Goal: Task Accomplishment & Management: Manage account settings

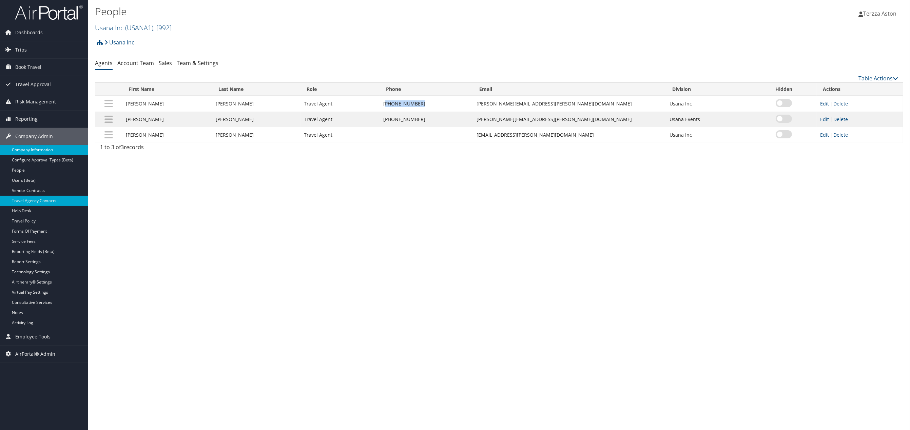
click at [30, 152] on link "Company Information" at bounding box center [44, 150] width 88 height 10
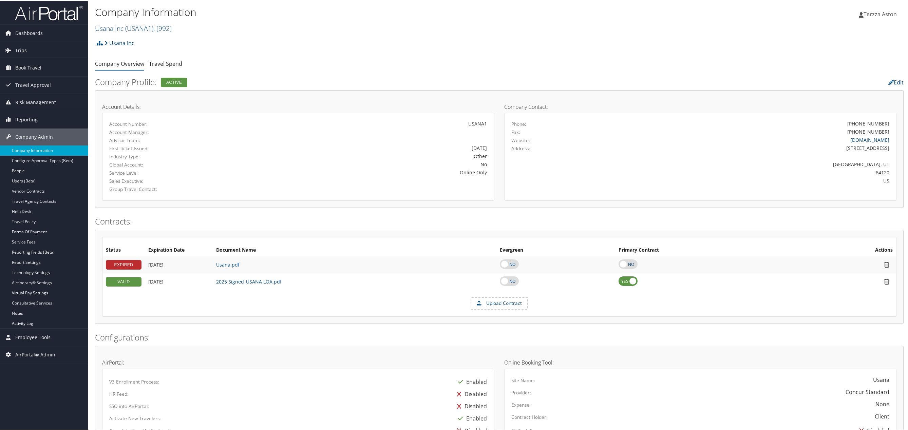
click at [126, 28] on span "( USANA1 )" at bounding box center [139, 27] width 28 height 9
click at [118, 40] on input "search" at bounding box center [139, 40] width 89 height 13
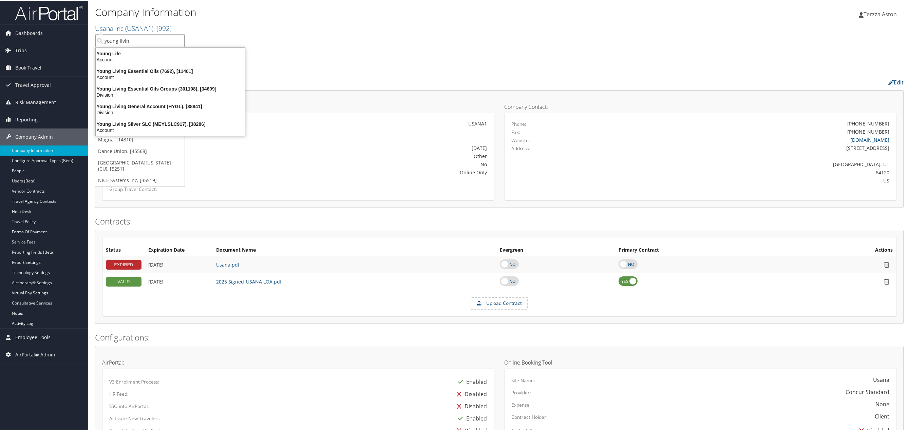
type input "young living"
click at [127, 53] on div "Young Living Essential Oils (7692), [11461]" at bounding box center [170, 53] width 157 height 6
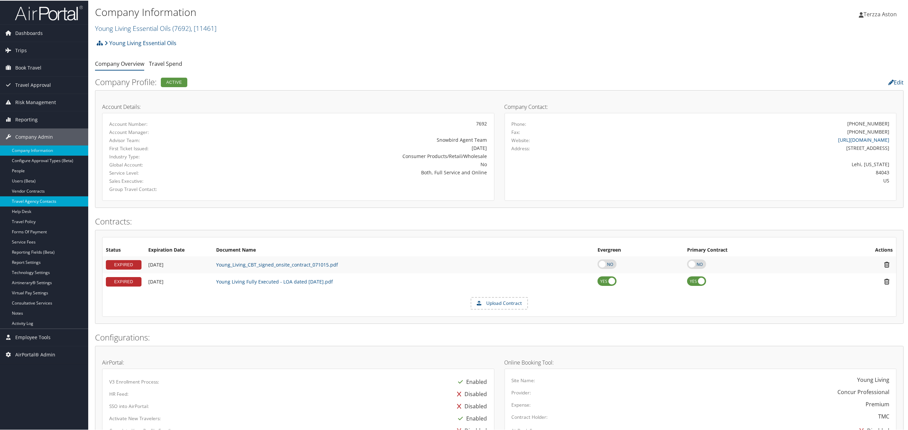
click at [45, 197] on link "Travel Agency Contacts" at bounding box center [44, 201] width 88 height 10
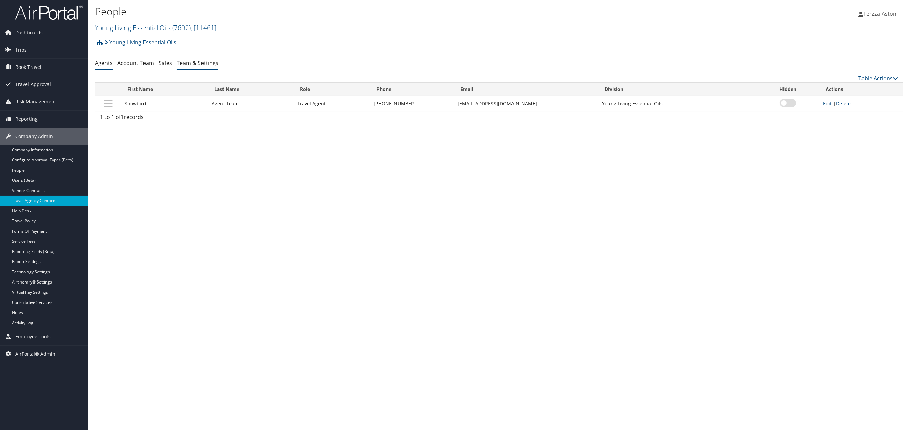
click at [199, 63] on link "Team & Settings" at bounding box center [198, 62] width 42 height 7
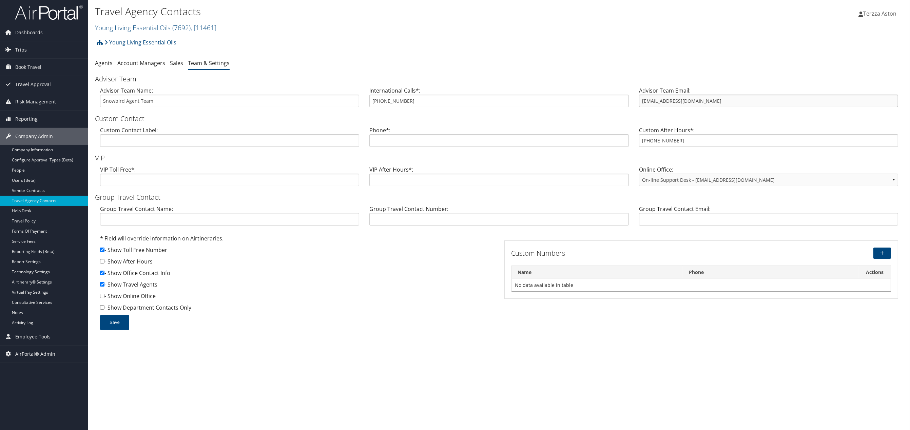
drag, startPoint x: 640, startPoint y: 101, endPoint x: 717, endPoint y: 100, distance: 77.0
click at [717, 100] on input "[EMAIL_ADDRESS][DOMAIN_NAME]" at bounding box center [768, 101] width 259 height 13
click at [211, 66] on link "Team & Settings" at bounding box center [209, 62] width 42 height 7
drag, startPoint x: 373, startPoint y: 102, endPoint x: 409, endPoint y: 100, distance: 35.3
click at [409, 100] on input "[PHONE_NUMBER]" at bounding box center [499, 101] width 259 height 13
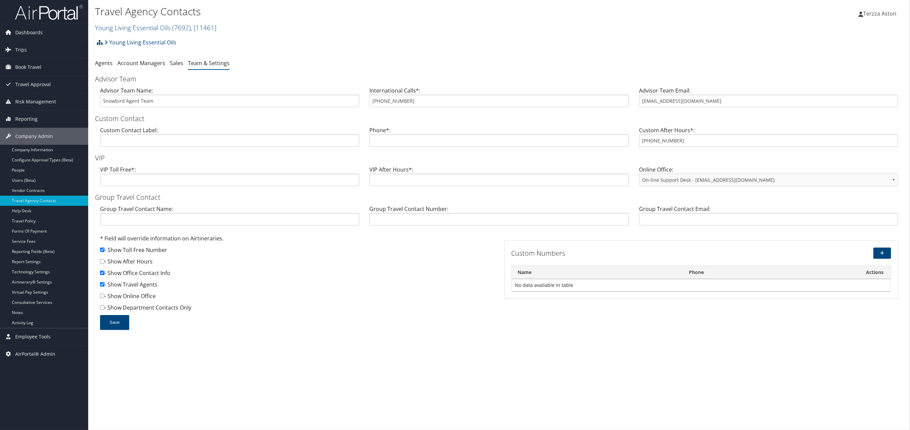
click at [261, 46] on div "Young Living Essential Oils Account Structure Young Living Essential Oils (7692…" at bounding box center [499, 45] width 809 height 18
click at [34, 145] on link "Company Information" at bounding box center [44, 150] width 88 height 10
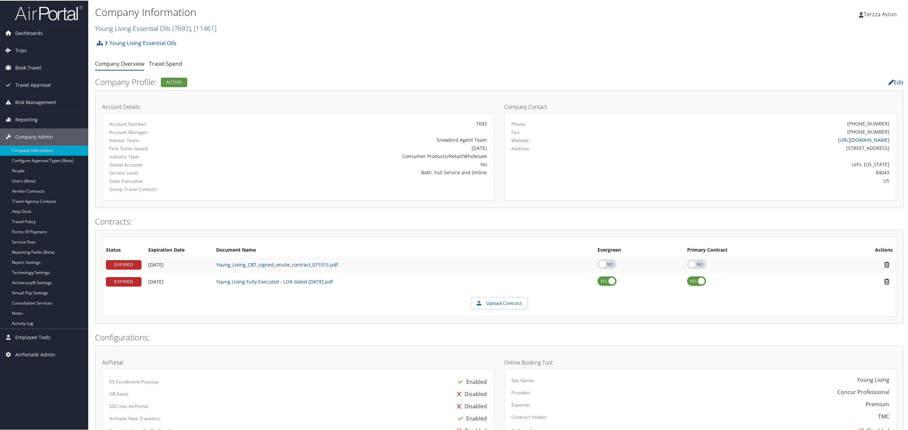
click at [127, 26] on link "Young Living Essential Oils ( 7692 ) , [ 11461 ]" at bounding box center [155, 27] width 121 height 9
click at [121, 40] on input "search" at bounding box center [139, 40] width 89 height 13
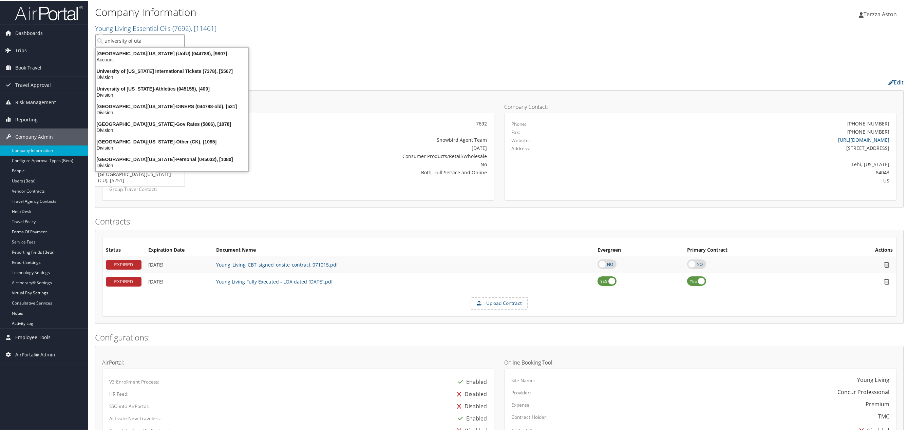
type input "university of utah"
click at [125, 56] on div "Account" at bounding box center [172, 59] width 161 height 6
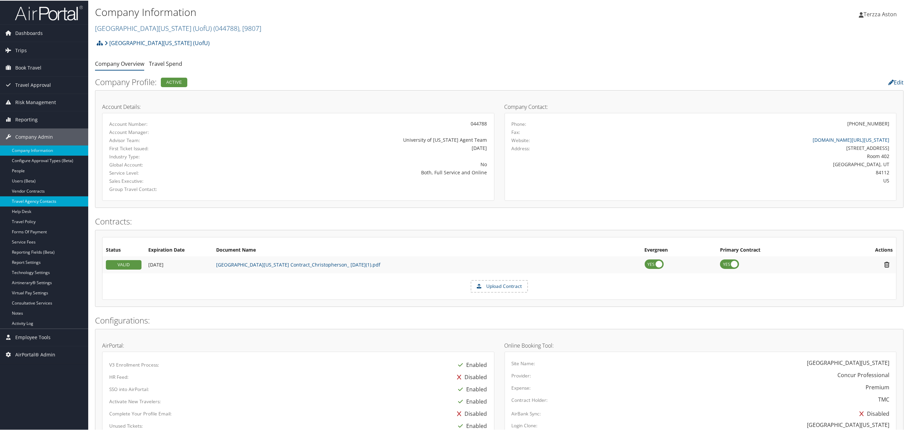
click at [43, 199] on link "Travel Agency Contacts" at bounding box center [44, 201] width 88 height 10
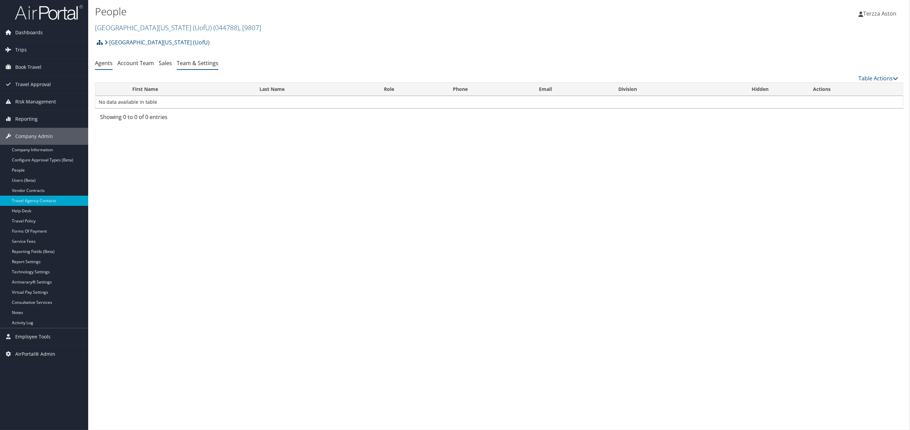
click at [199, 59] on link "Team & Settings" at bounding box center [198, 62] width 42 height 7
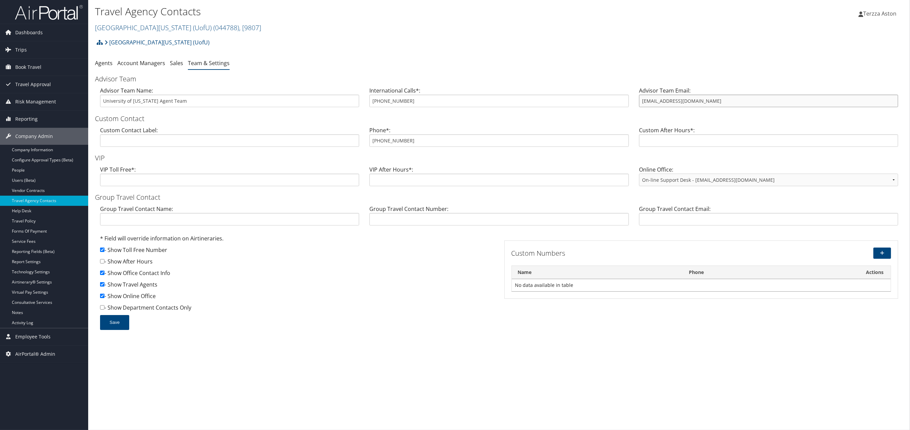
drag, startPoint x: 641, startPoint y: 102, endPoint x: 711, endPoint y: 102, distance: 69.9
click at [711, 102] on input "uofutravel@cbtravel.com" at bounding box center [768, 101] width 259 height 13
drag, startPoint x: 373, startPoint y: 137, endPoint x: 403, endPoint y: 138, distance: 30.2
click at [403, 138] on input "(888) 739-7011" at bounding box center [499, 140] width 259 height 13
click at [413, 123] on h3 "Custom Contact" at bounding box center [499, 119] width 809 height 10
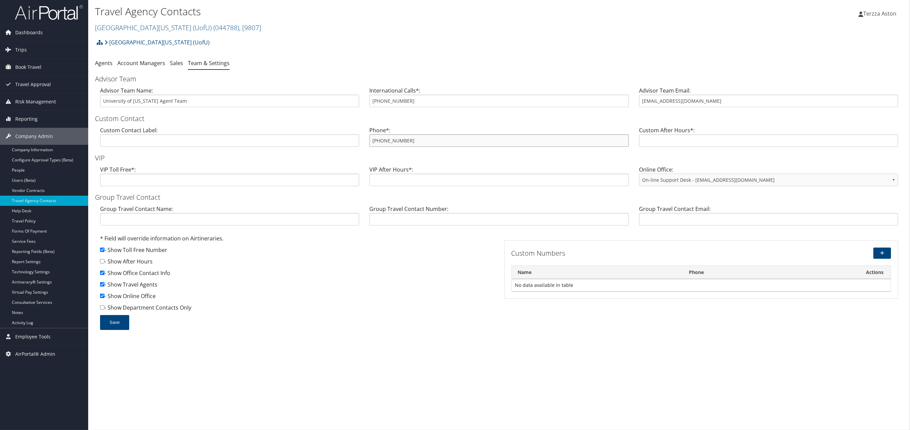
drag, startPoint x: 372, startPoint y: 138, endPoint x: 410, endPoint y: 140, distance: 38.4
click at [410, 140] on input "(888) 739-7011" at bounding box center [499, 140] width 259 height 13
click at [48, 134] on span "Company Admin" at bounding box center [34, 136] width 38 height 17
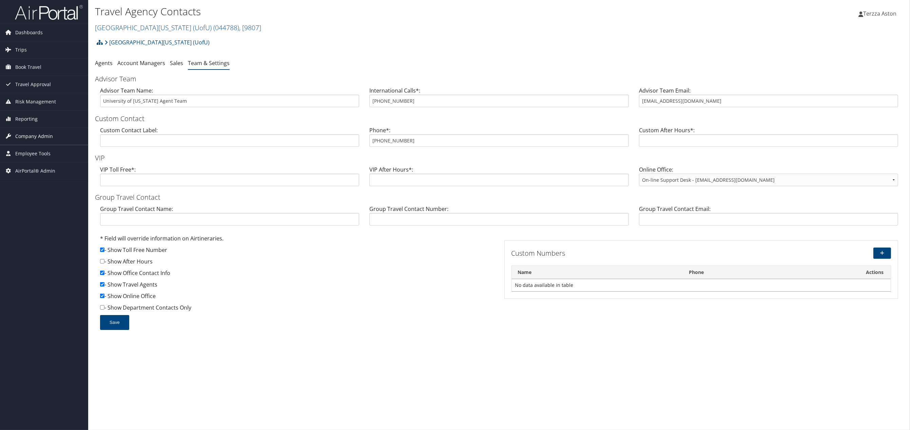
click at [48, 134] on span "Company Admin" at bounding box center [34, 136] width 38 height 17
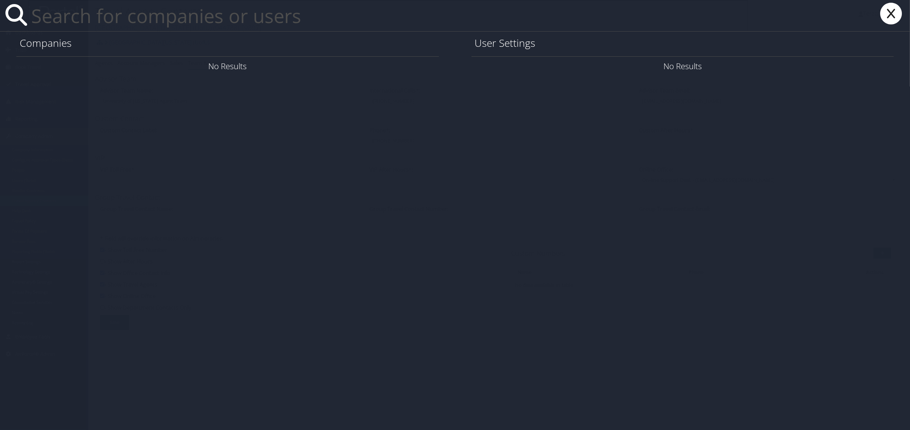
click at [53, 17] on input "text" at bounding box center [389, 15] width 720 height 31
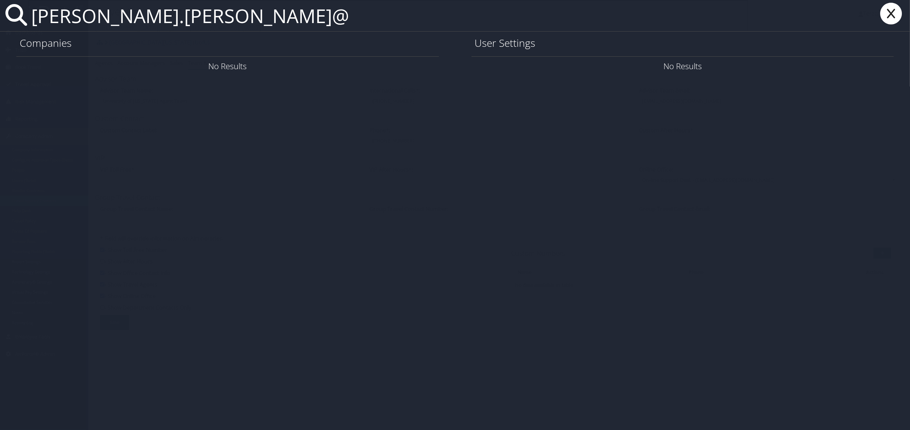
type input "justin.heng@"
click at [888, 14] on icon at bounding box center [891, 14] width 27 height 22
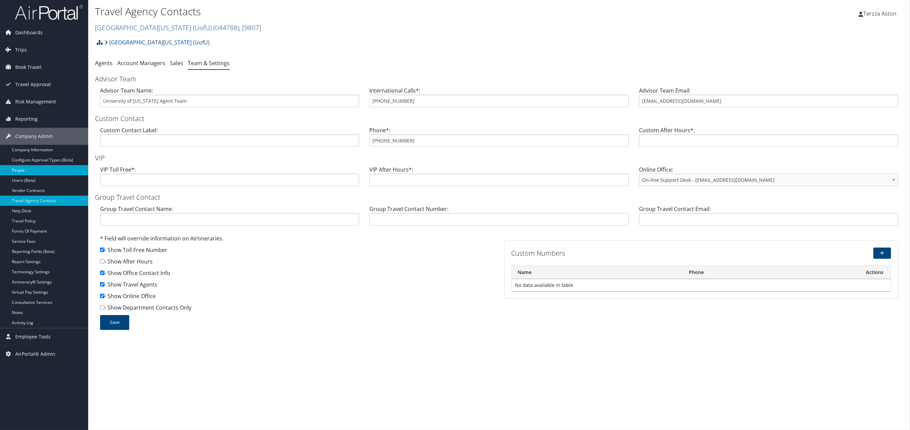
click at [27, 175] on link "People" at bounding box center [44, 170] width 88 height 10
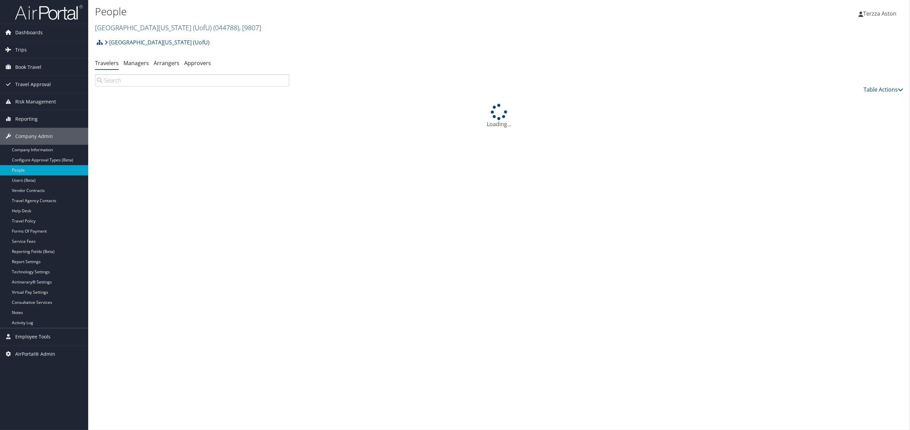
click at [127, 23] on link "[GEOGRAPHIC_DATA][US_STATE] (UofU) ( 044788 ) , [ 9807 ]" at bounding box center [178, 27] width 166 height 9
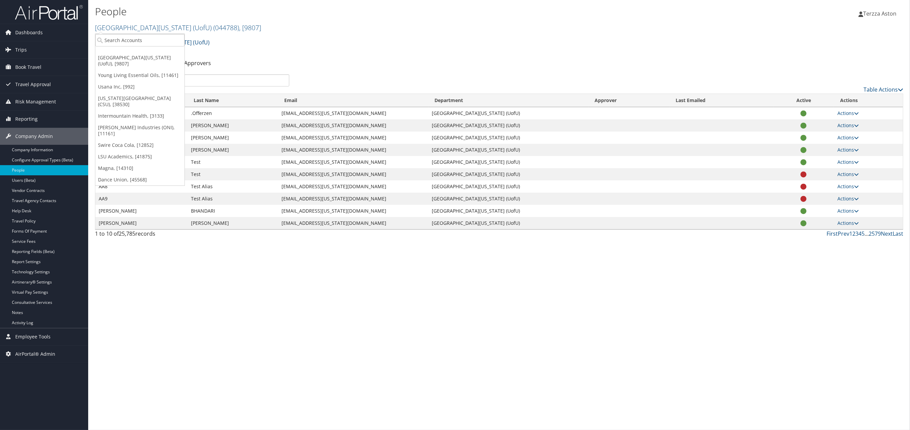
click at [128, 34] on ul "[GEOGRAPHIC_DATA][US_STATE] (UofU), [9807] Young Living Essential Oils, [11461]…" at bounding box center [140, 110] width 90 height 152
click at [122, 27] on link "[GEOGRAPHIC_DATA][US_STATE] (UofU) ( 044788 ) , [ 9807 ]" at bounding box center [178, 27] width 166 height 9
click at [120, 38] on input "search" at bounding box center [139, 40] width 89 height 13
type input "magna"
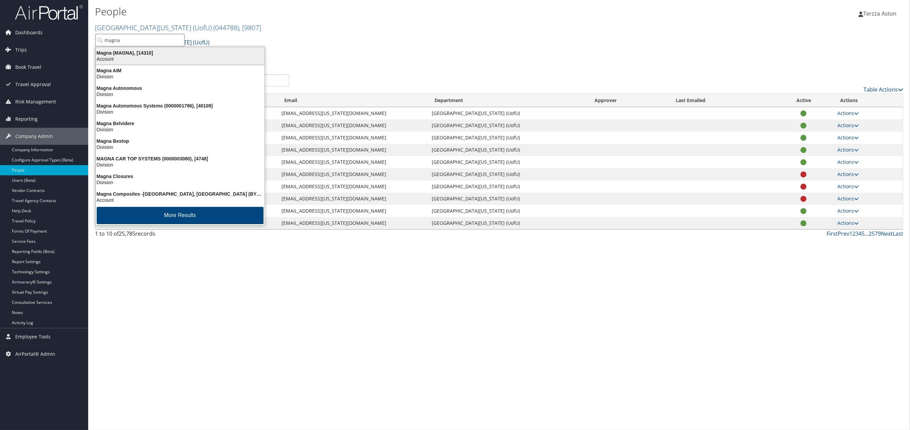
click at [108, 54] on div "Magna (MAGNA), [14310]" at bounding box center [180, 53] width 177 height 6
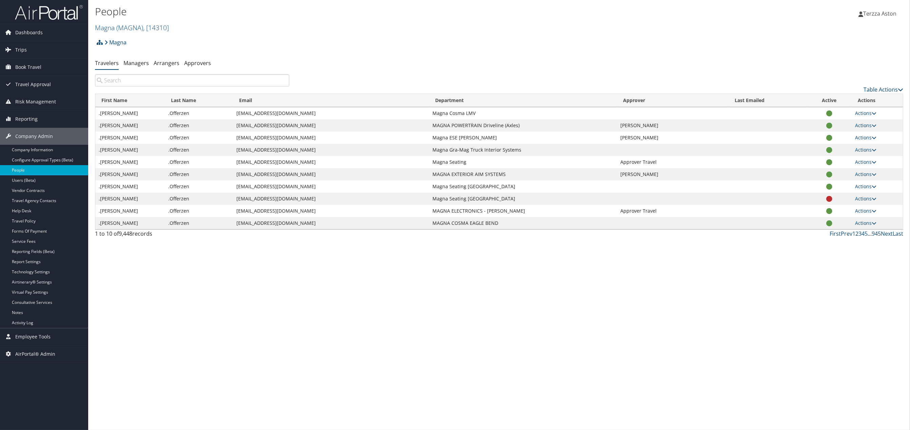
click at [29, 168] on link "People" at bounding box center [44, 170] width 88 height 10
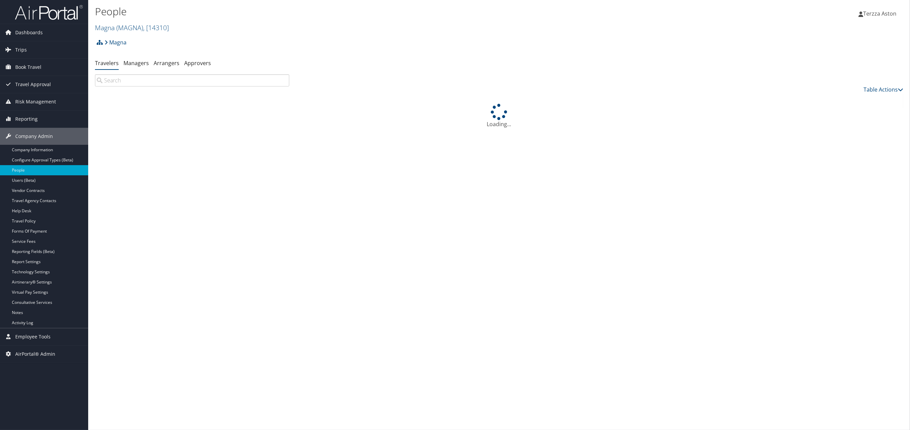
click at [123, 77] on input "search" at bounding box center [192, 80] width 194 height 12
type input "justin he"
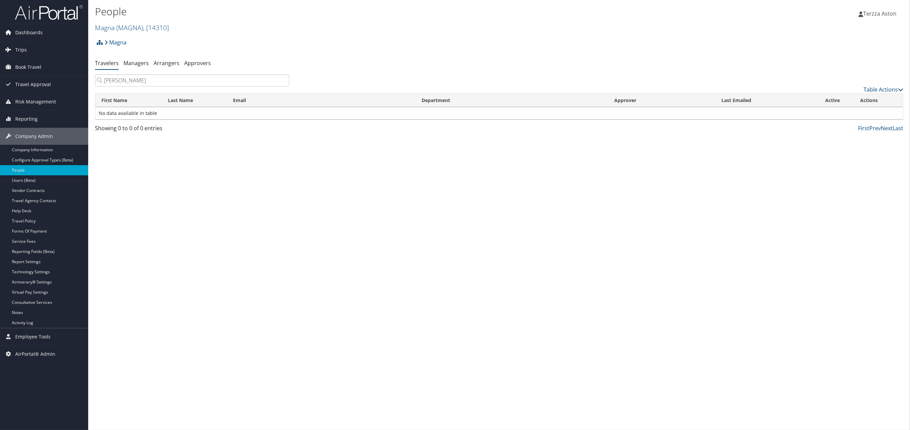
click at [283, 79] on input "justin he" at bounding box center [192, 80] width 194 height 12
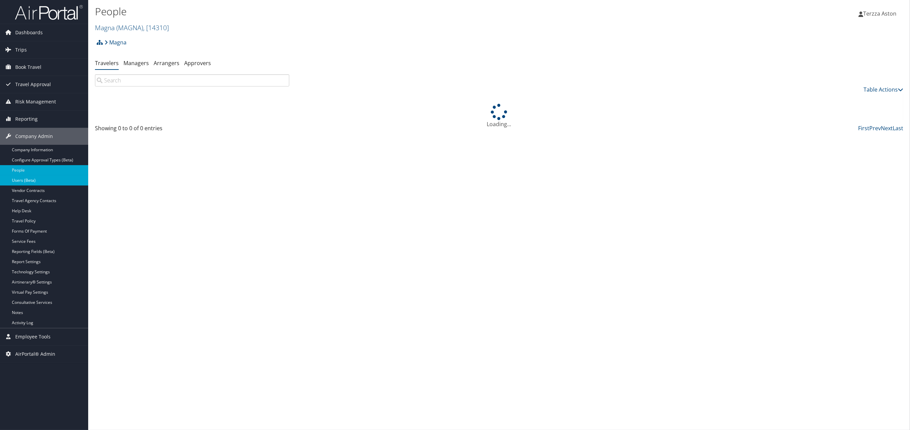
click at [32, 179] on link "Users (Beta)" at bounding box center [44, 180] width 88 height 10
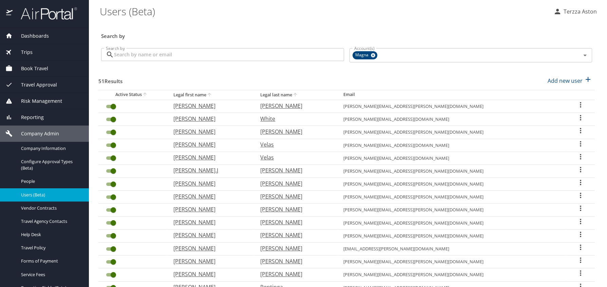
click at [122, 53] on input "Search by" at bounding box center [229, 54] width 230 height 13
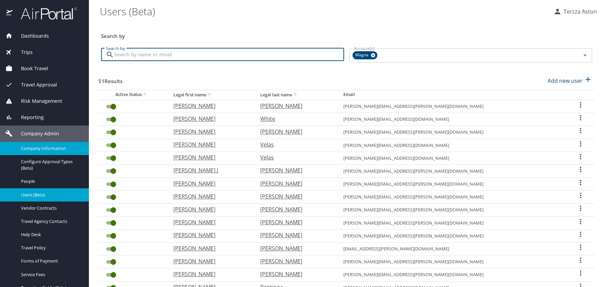
click at [41, 149] on span "Company Information" at bounding box center [51, 148] width 60 height 6
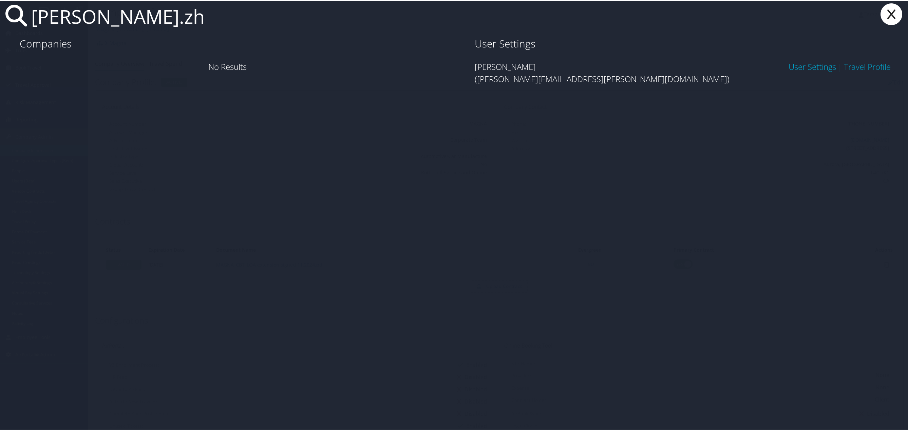
type input "justin.zh"
click at [792, 68] on link "User Settings" at bounding box center [813, 65] width 48 height 11
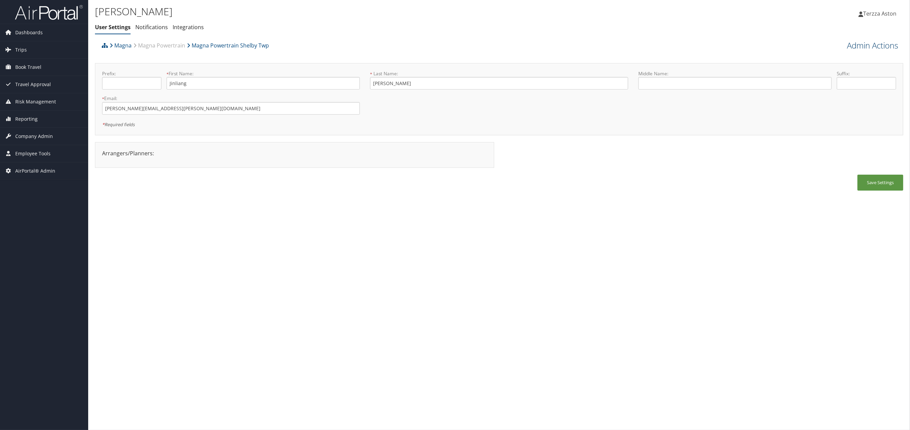
click at [877, 41] on link "Admin Actions" at bounding box center [872, 46] width 51 height 12
click at [838, 81] on link "User Technology Settings" at bounding box center [853, 81] width 89 height 12
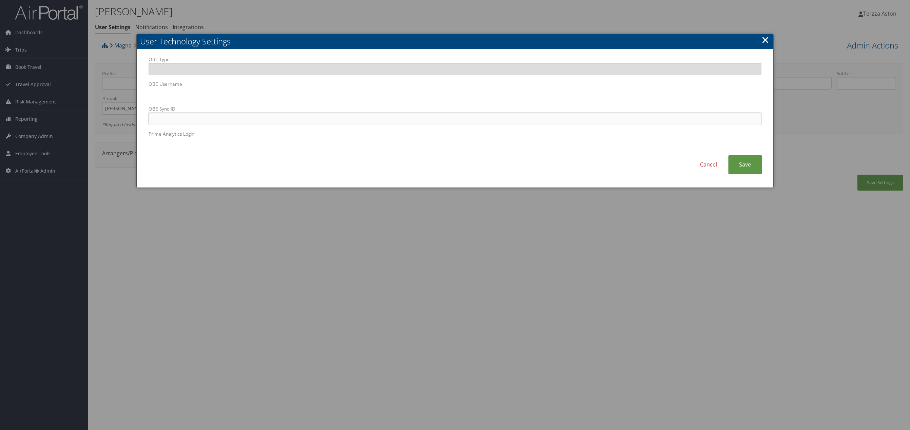
click at [294, 113] on input "OBE Sync ID" at bounding box center [455, 119] width 613 height 13
paste input "justin.zheng@magna.com"
type input "justin.zheng@magna.com"
click at [749, 169] on link "Save" at bounding box center [746, 164] width 34 height 19
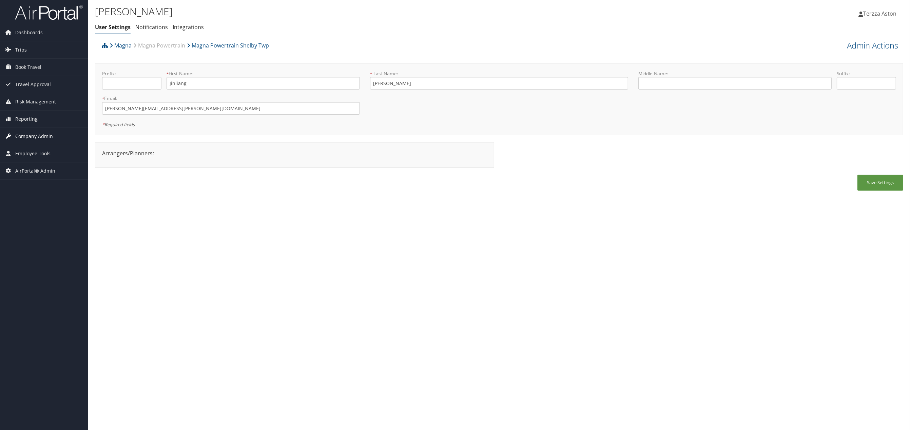
click at [32, 136] on span "Company Admin" at bounding box center [34, 136] width 38 height 17
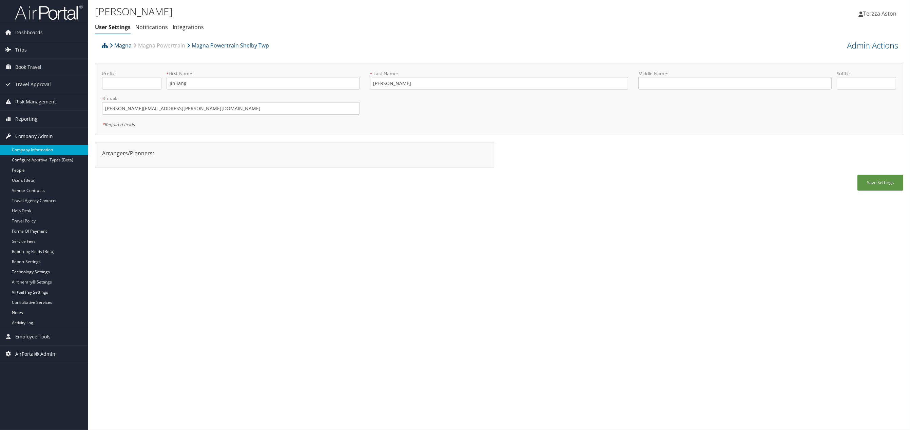
click at [32, 148] on link "Company Information" at bounding box center [44, 150] width 88 height 10
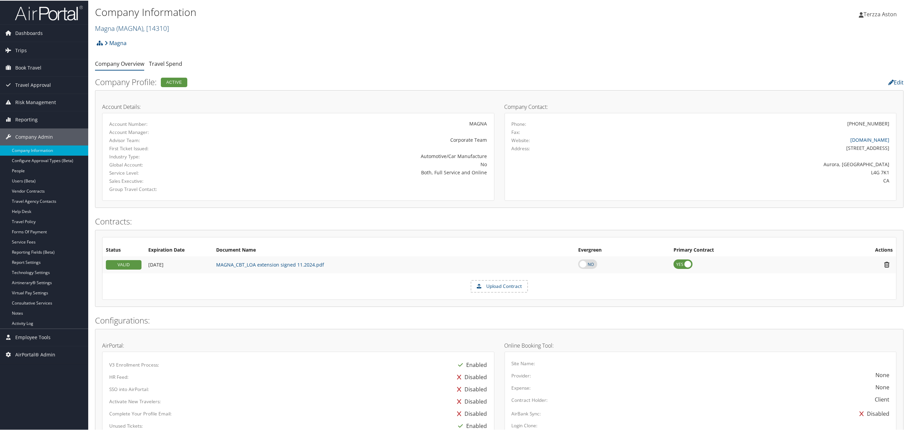
click at [132, 26] on span "( MAGNA )" at bounding box center [129, 27] width 27 height 9
click at [133, 40] on input "search" at bounding box center [139, 40] width 89 height 13
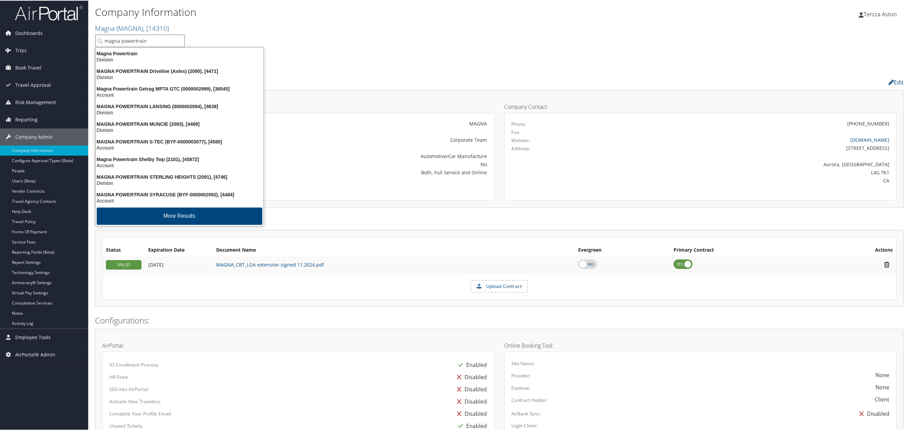
type input "magna powertrain s"
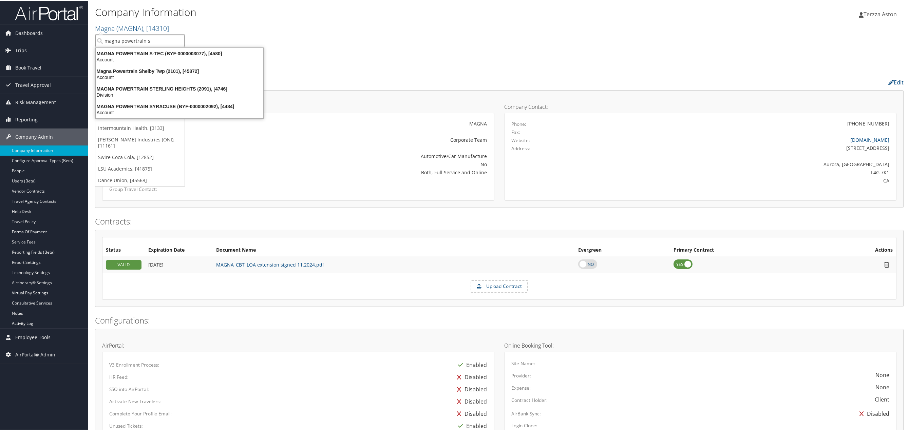
click at [133, 72] on div "Magna Powertrain Shelby Twp (2101), [45872]" at bounding box center [180, 71] width 176 height 6
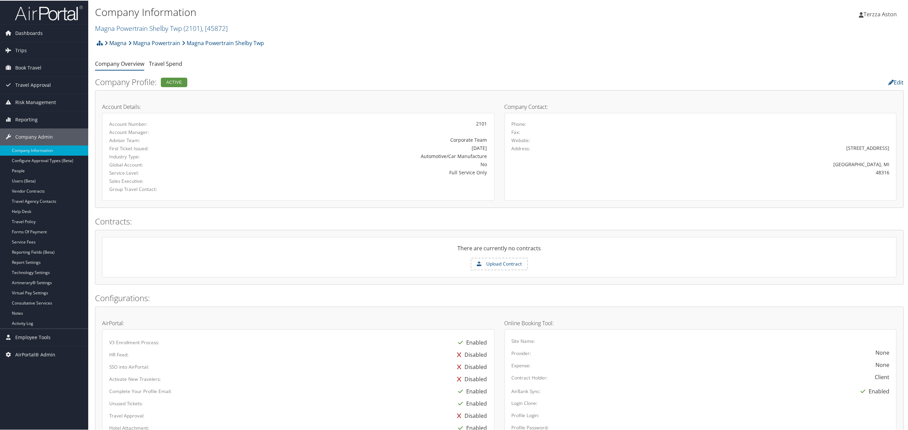
click at [126, 40] on link "Magna" at bounding box center [116, 43] width 22 height 14
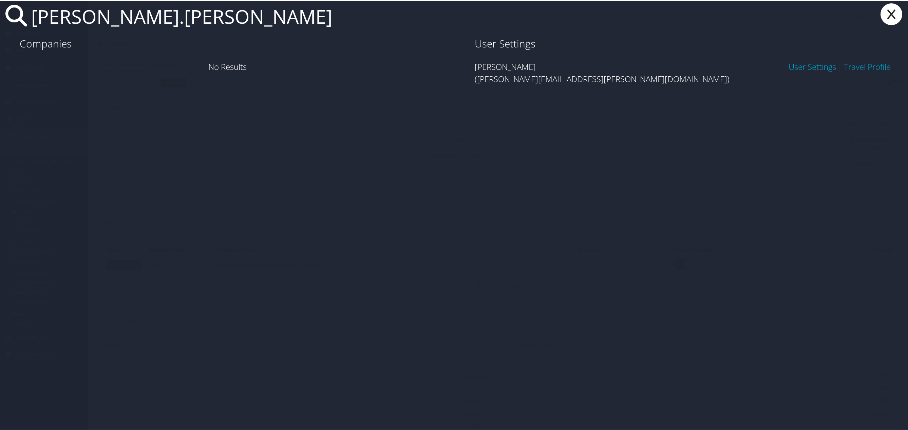
type input "[PERSON_NAME].[PERSON_NAME]"
click at [805, 68] on link "User Settings" at bounding box center [813, 65] width 48 height 11
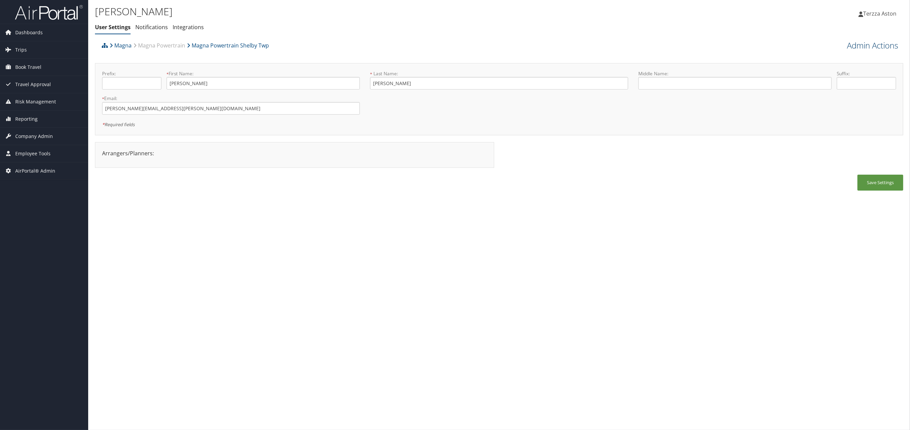
click at [875, 44] on link "Admin Actions" at bounding box center [872, 46] width 51 height 12
click at [832, 79] on link "User Technology Settings" at bounding box center [853, 81] width 89 height 12
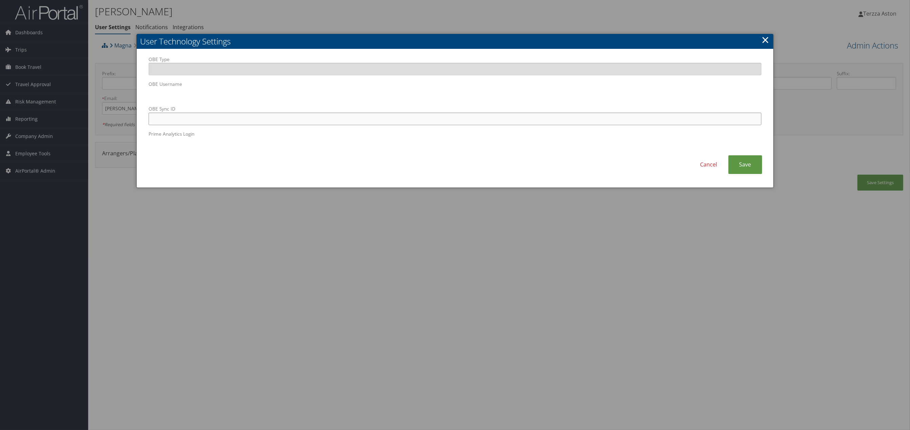
click at [257, 114] on input "OBE Sync ID" at bounding box center [455, 119] width 613 height 13
paste input "glenn.meldrum@magna.com"
type input "glenn.meldrum@magna.com"
click at [750, 166] on link "Save" at bounding box center [746, 164] width 34 height 19
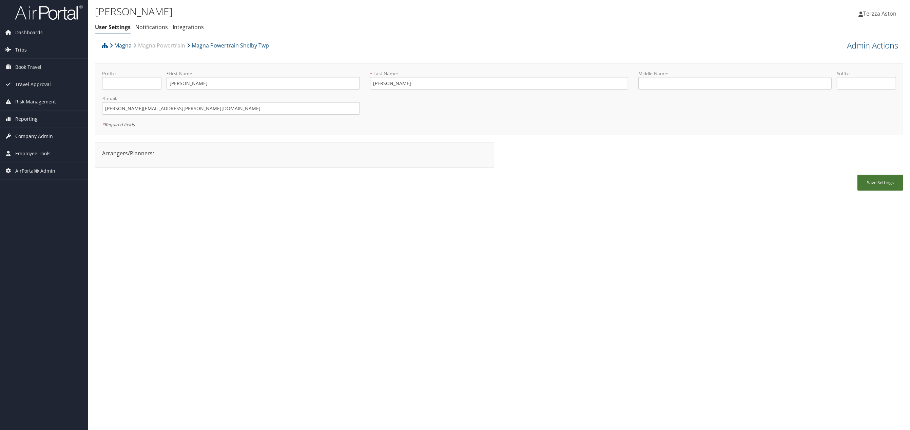
click at [878, 185] on button "Save Settings" at bounding box center [881, 183] width 46 height 16
click at [23, 49] on span "Trips" at bounding box center [21, 49] width 12 height 17
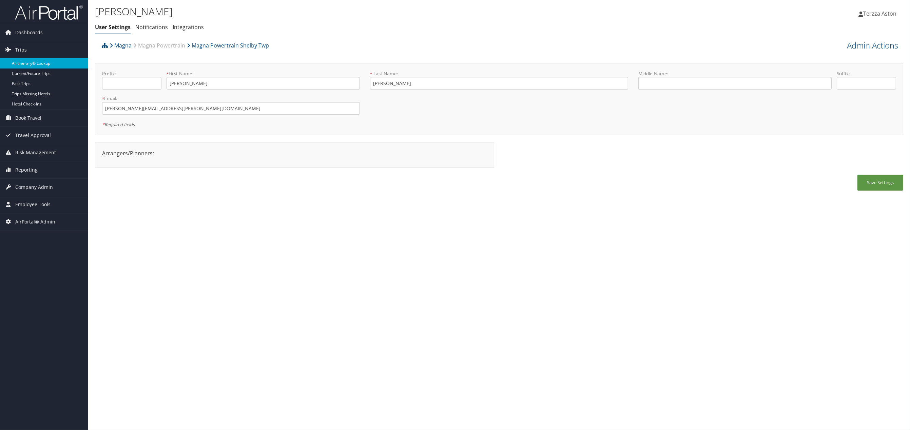
click at [40, 60] on link "Airtinerary® Lookup" at bounding box center [44, 63] width 88 height 10
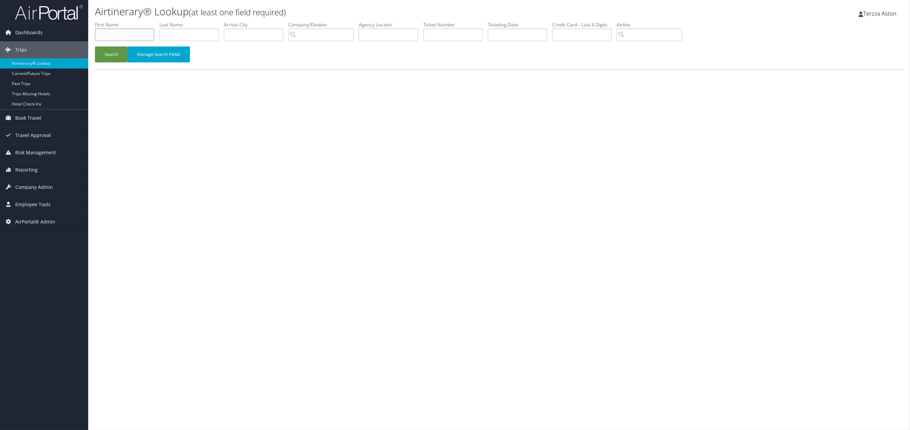
click at [120, 36] on input "text" at bounding box center [124, 35] width 59 height 13
type input "na"
click at [172, 39] on input "text" at bounding box center [188, 35] width 59 height 13
type input "bey"
click at [104, 35] on input "na" at bounding box center [124, 35] width 59 height 13
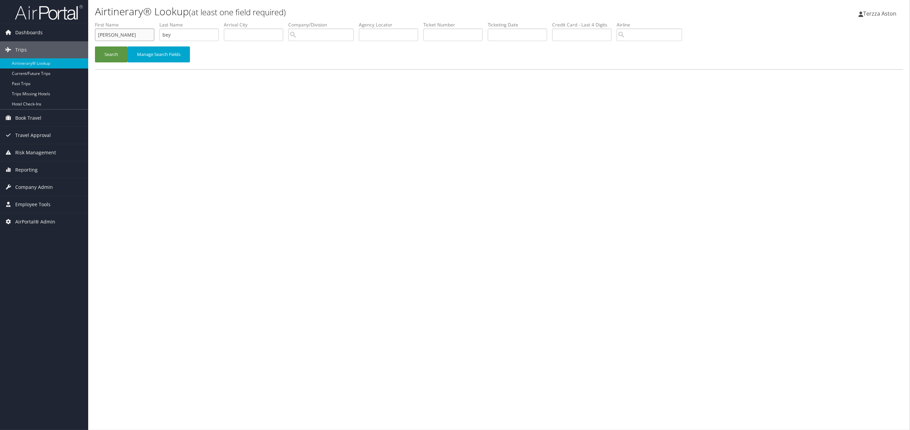
type input "[PERSON_NAME]"
click at [270, 120] on div "Airtinerary® Lookup (at least one field required) Terzza Aston Terzza Aston My …" at bounding box center [499, 215] width 822 height 430
click at [112, 52] on button "Search" at bounding box center [111, 54] width 33 height 16
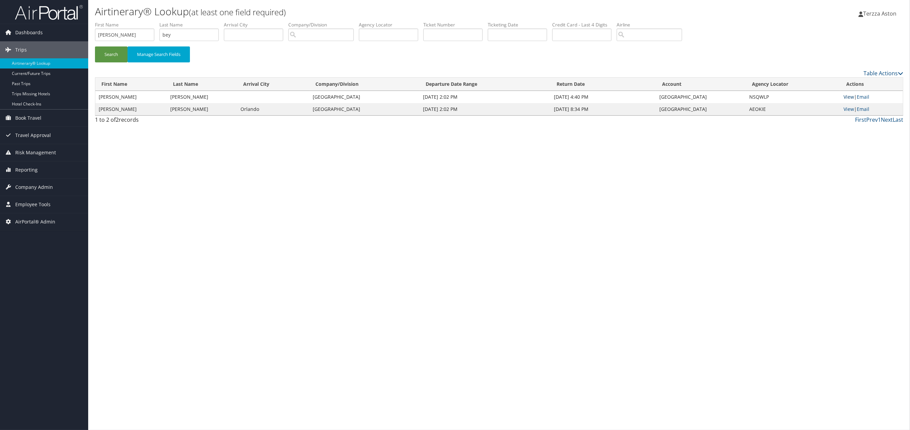
click at [848, 97] on link "View" at bounding box center [849, 97] width 11 height 6
click at [845, 109] on link "View" at bounding box center [849, 109] width 11 height 6
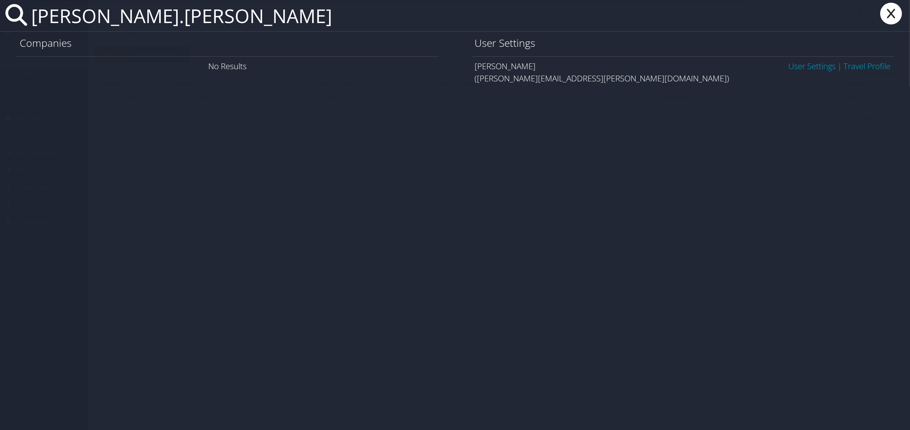
type input "justin.zheng"
click at [818, 64] on link "User Settings" at bounding box center [813, 65] width 48 height 11
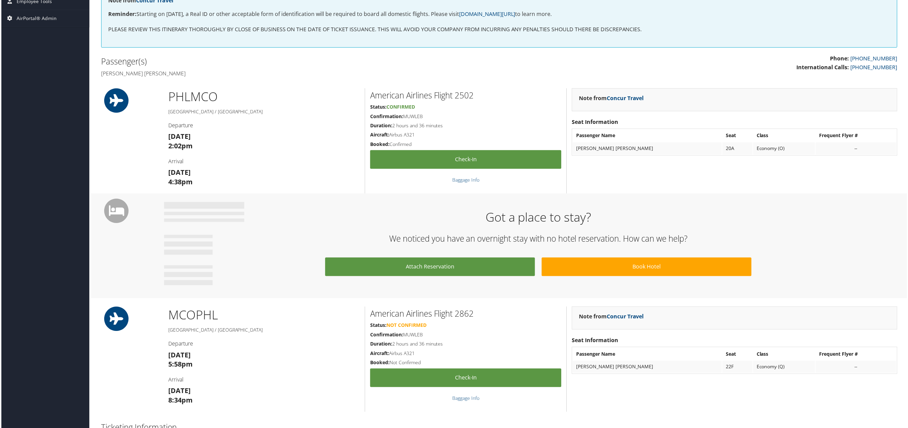
scroll to position [51, 0]
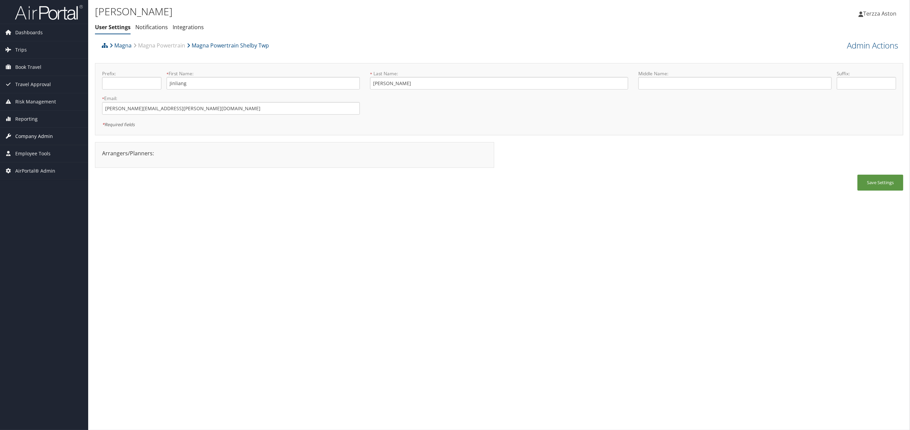
click at [37, 137] on span "Company Admin" at bounding box center [34, 136] width 38 height 17
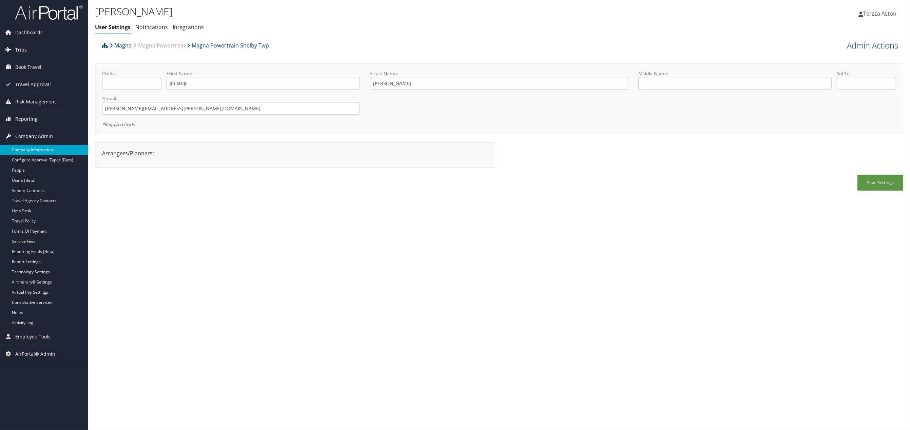
click at [40, 152] on link "Company Information" at bounding box center [44, 150] width 88 height 10
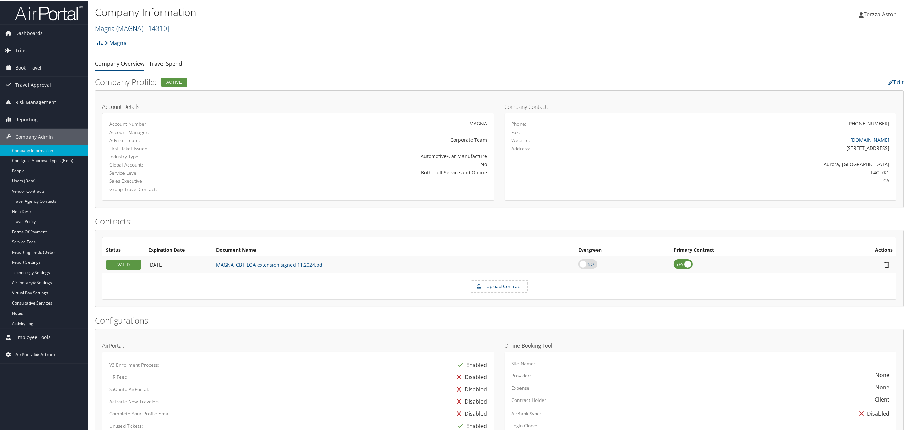
click at [120, 28] on span "( MAGNA )" at bounding box center [129, 27] width 27 height 9
click at [122, 40] on input "search" at bounding box center [139, 40] width 89 height 13
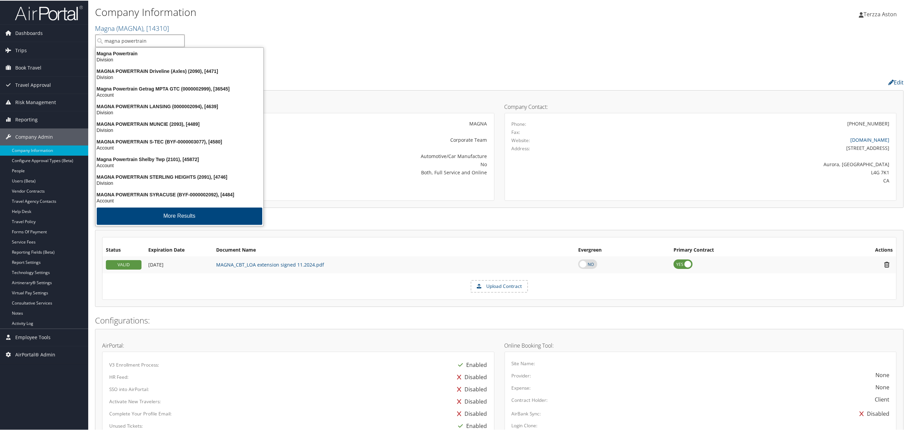
type input "magna powertrain"
click at [153, 157] on div "Magna Powertrain Shelby Twp (2101), [45872]" at bounding box center [180, 159] width 176 height 6
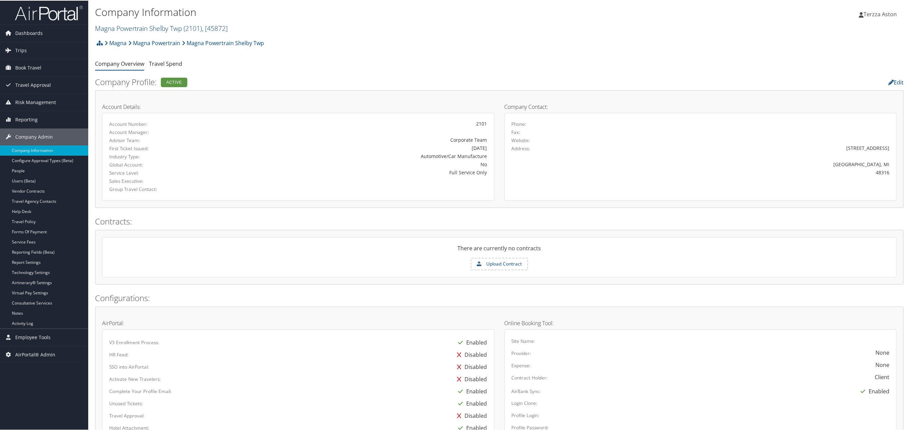
click at [123, 25] on link "Magna Powertrain Shelby Twp ( 2101 ) , [ 45872 ]" at bounding box center [161, 27] width 133 height 9
click at [126, 40] on input "search" at bounding box center [139, 40] width 89 height 13
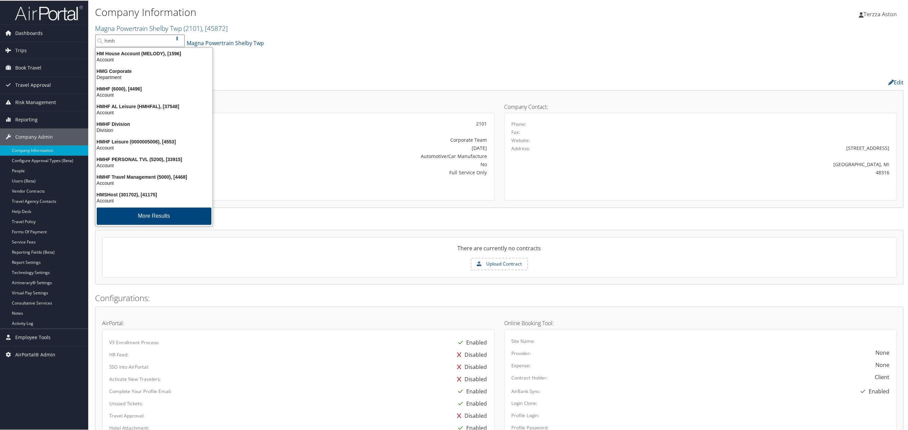
type input "hmhf"
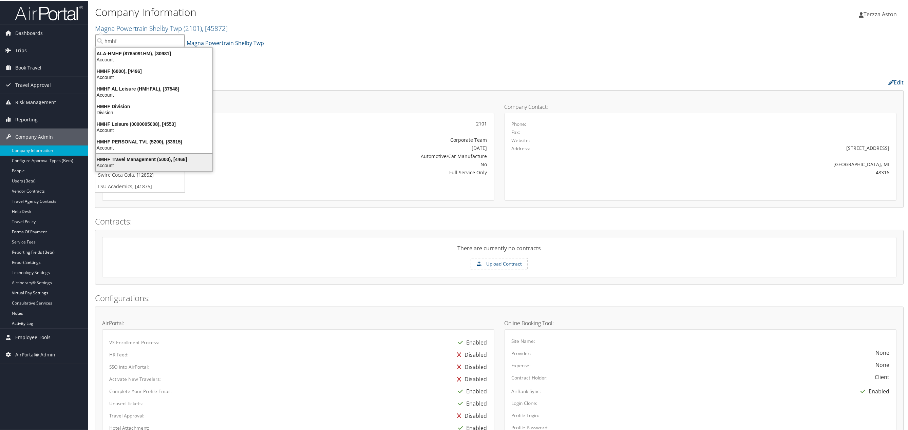
click at [141, 158] on div "HMHF Travel Management (5000), [4468]" at bounding box center [154, 159] width 125 height 6
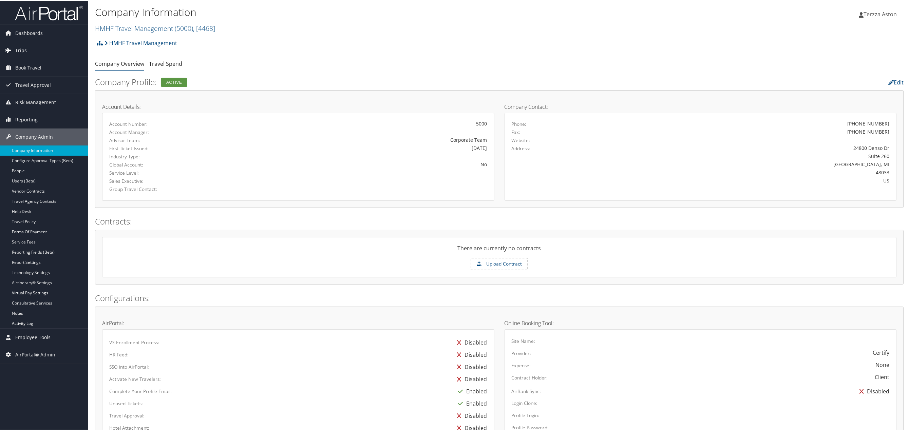
click at [24, 54] on span "Trips" at bounding box center [21, 49] width 12 height 17
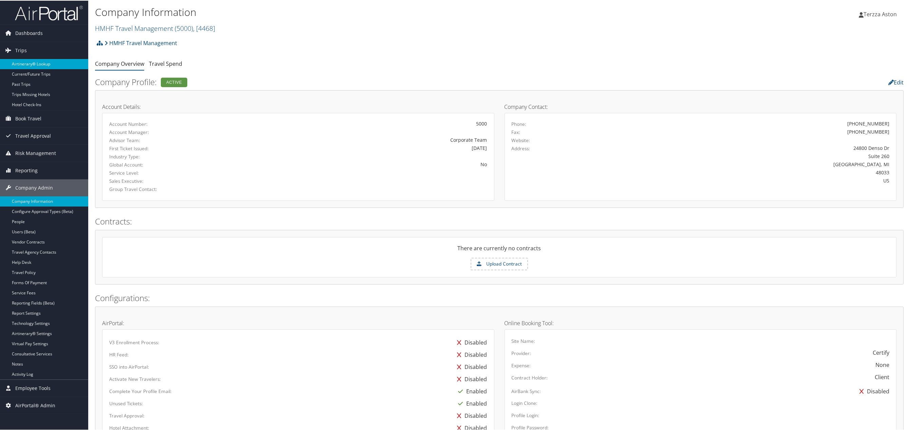
click at [24, 59] on link "Airtinerary® Lookup" at bounding box center [44, 63] width 88 height 10
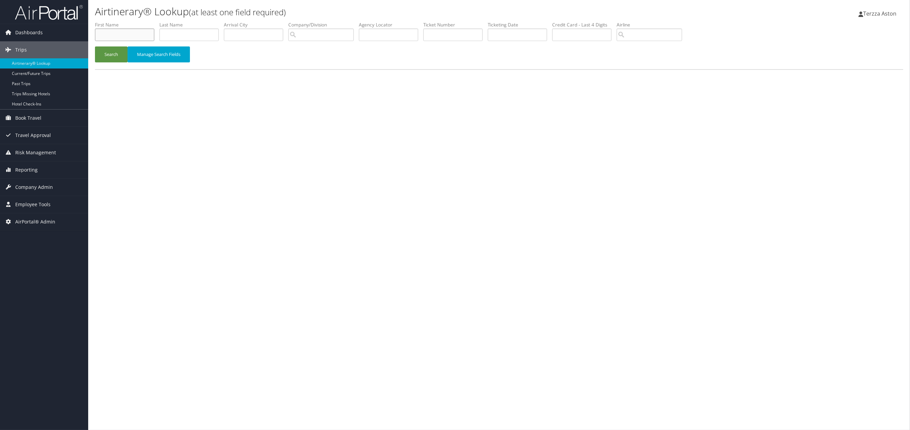
click at [137, 36] on input "text" at bounding box center [124, 35] width 59 height 13
type input "steven"
type input "moffett"
click at [115, 52] on button "Search" at bounding box center [111, 54] width 33 height 16
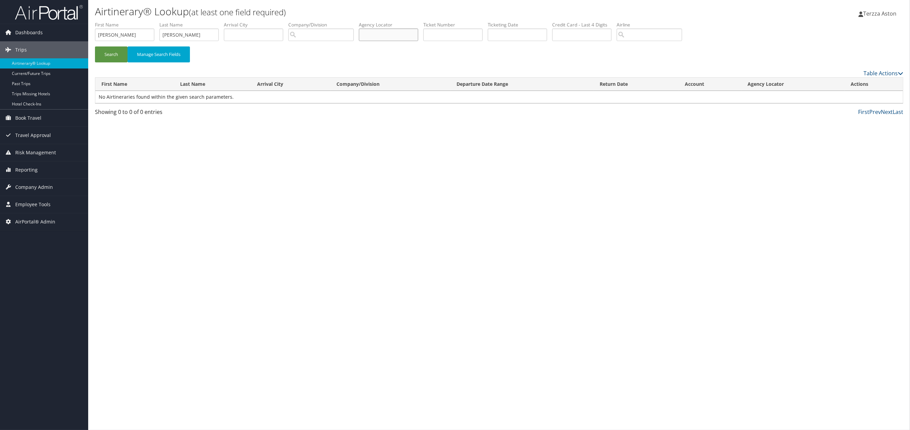
click at [376, 32] on input "text" at bounding box center [388, 35] width 59 height 13
type input "dgn1by"
drag, startPoint x: 184, startPoint y: 33, endPoint x: 3, endPoint y: 49, distance: 182.2
click at [3, 49] on div "Dashboards AirPortal 360™ (Manager) AirPortal 360™ (Agent) My Travel Dashboard …" at bounding box center [455, 215] width 910 height 430
drag, startPoint x: 83, startPoint y: 33, endPoint x: 53, endPoint y: 32, distance: 29.9
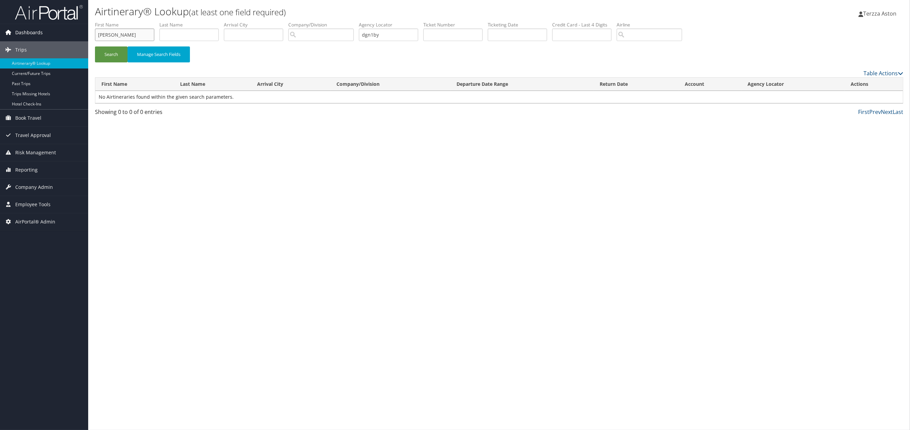
click at [53, 32] on div "Dashboards AirPortal 360™ (Manager) AirPortal 360™ (Agent) My Travel Dashboard …" at bounding box center [455, 215] width 910 height 430
click at [108, 56] on button "Search" at bounding box center [111, 54] width 33 height 16
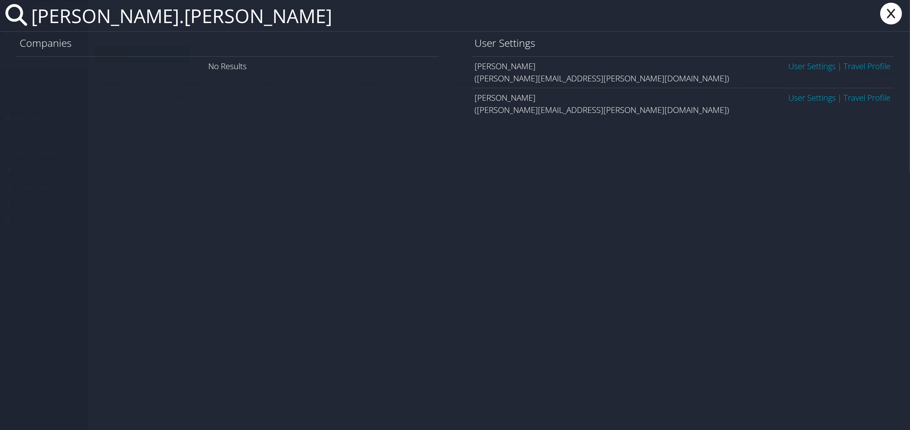
type input "molly.richards"
click at [888, 18] on icon at bounding box center [891, 14] width 27 height 22
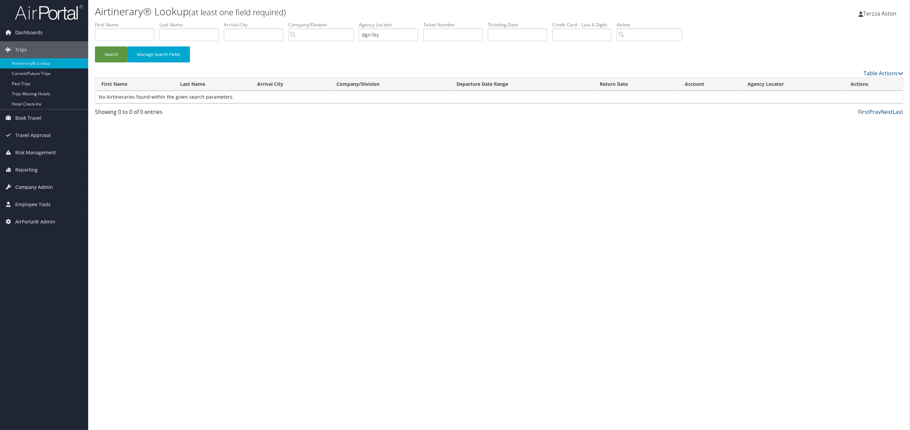
click at [30, 187] on span "Company Admin" at bounding box center [34, 187] width 38 height 17
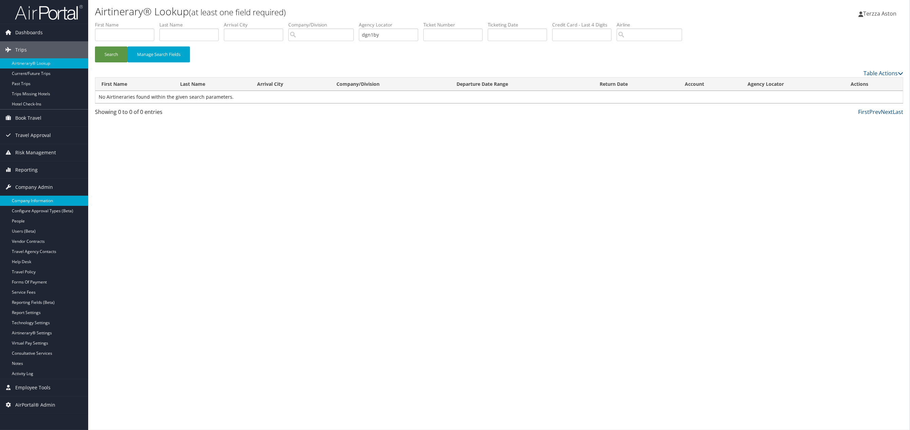
click at [34, 200] on link "Company Information" at bounding box center [44, 201] width 88 height 10
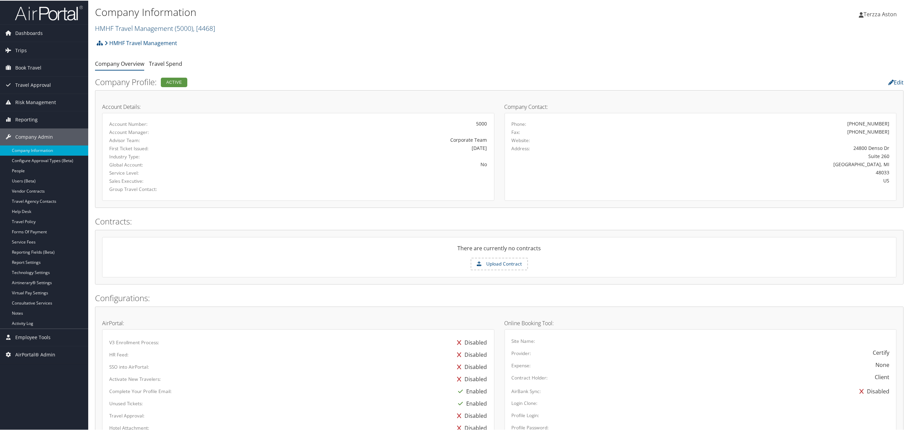
click at [128, 25] on link "HMHF Travel Management ( 5000 ) , [ 4468 ]" at bounding box center [155, 27] width 120 height 9
click at [128, 37] on input "search" at bounding box center [139, 40] width 89 height 13
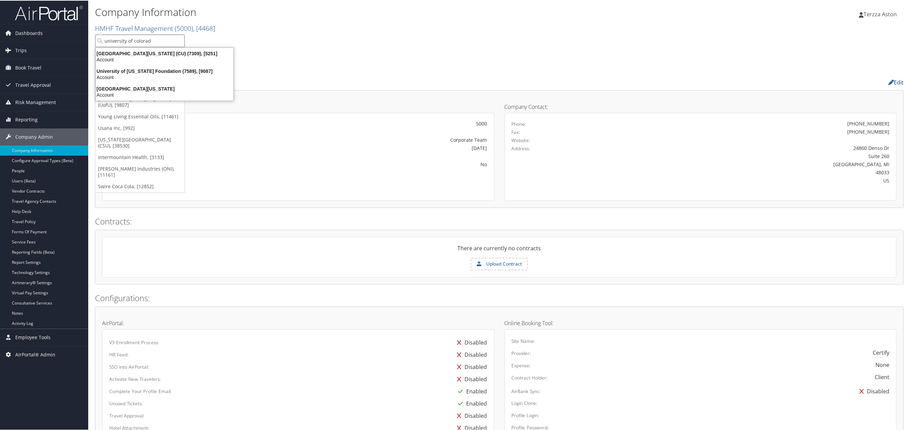
type input "university of colorado"
click at [133, 52] on div "University of Colorado (CU) (7309), [5251]" at bounding box center [165, 53] width 146 height 6
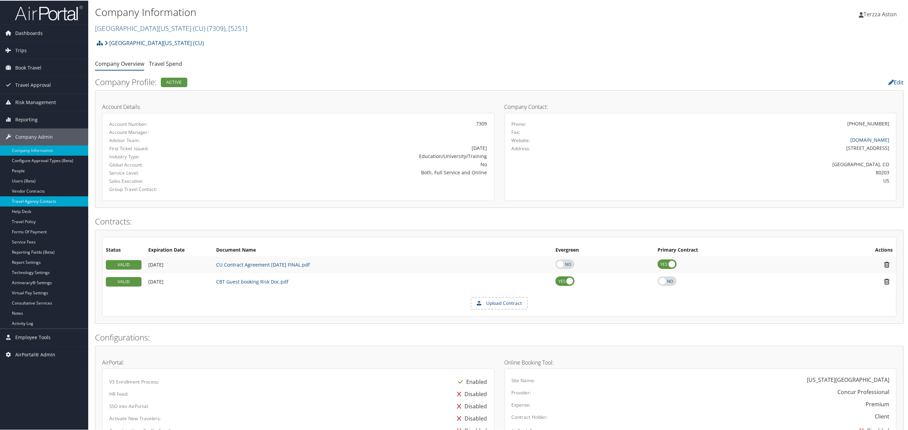
click at [37, 203] on link "Travel Agency Contacts" at bounding box center [44, 201] width 88 height 10
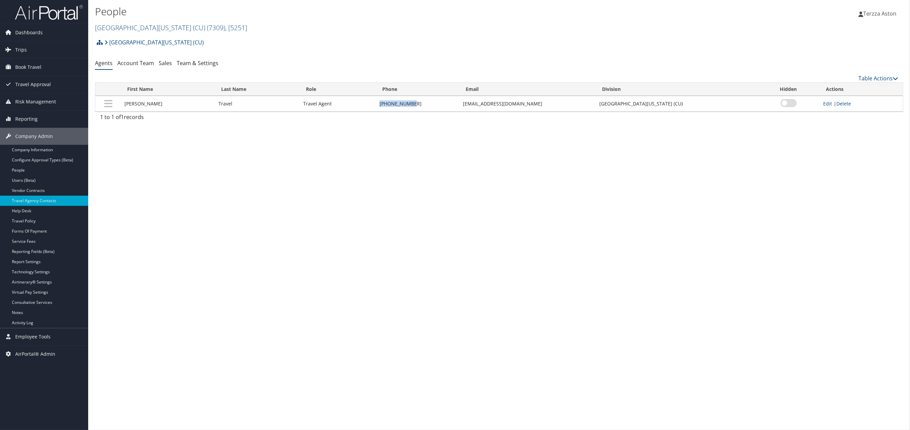
drag, startPoint x: 378, startPoint y: 101, endPoint x: 419, endPoint y: 105, distance: 41.3
click at [419, 105] on td "855-462-8885" at bounding box center [417, 104] width 83 height 16
copy td "855-462-8885"
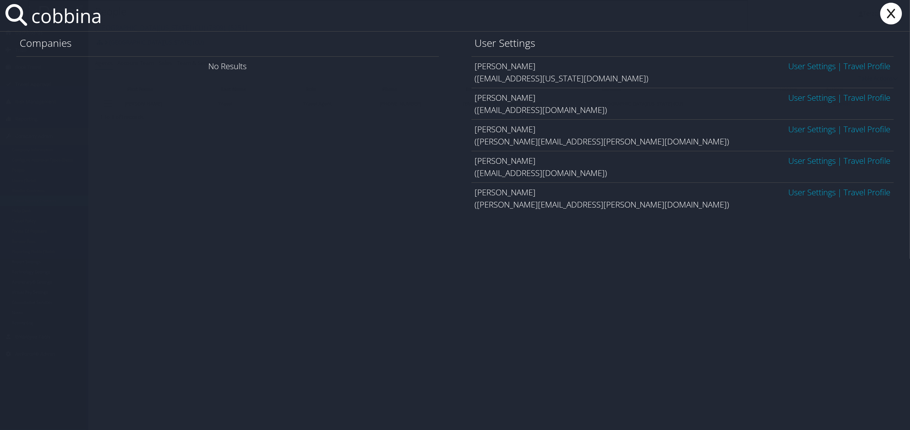
type input "cobbina"
click at [816, 166] on link "User Settings" at bounding box center [813, 160] width 48 height 11
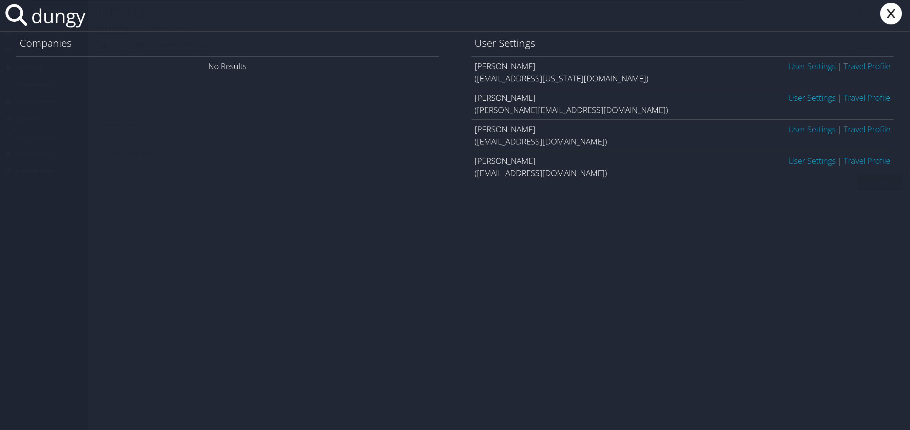
type input "dungy"
click at [803, 131] on link "User Settings" at bounding box center [813, 129] width 48 height 11
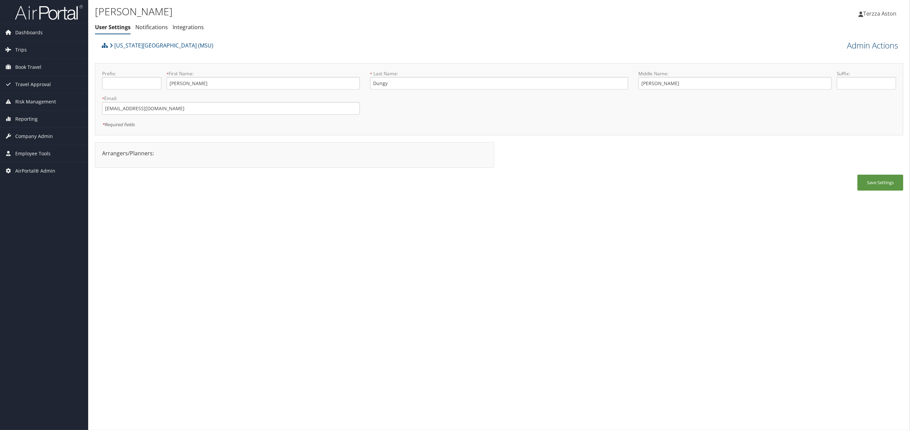
click at [885, 47] on link "Admin Actions" at bounding box center [872, 46] width 51 height 12
click at [854, 68] on link "Reset User's Password" at bounding box center [853, 70] width 89 height 12
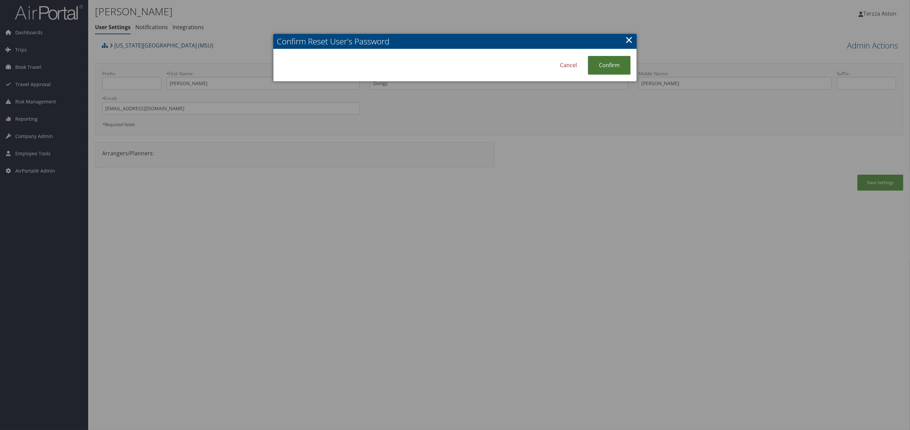
click at [607, 62] on link "Confirm" at bounding box center [609, 65] width 43 height 19
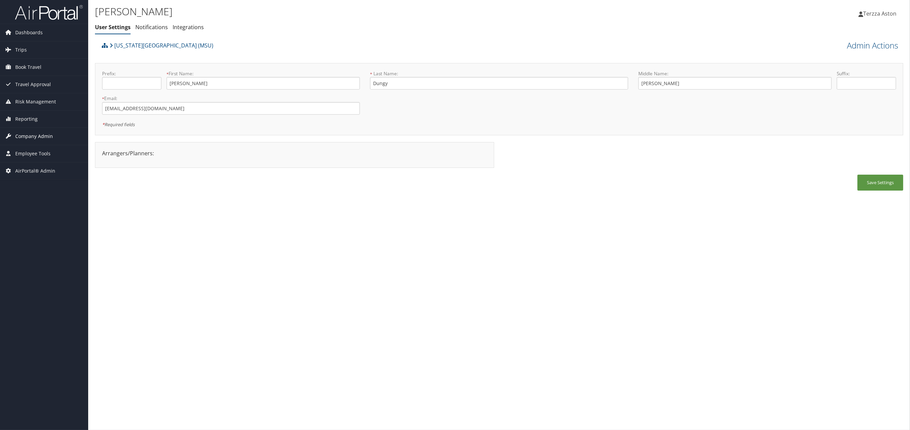
click at [39, 137] on span "Company Admin" at bounding box center [34, 136] width 38 height 17
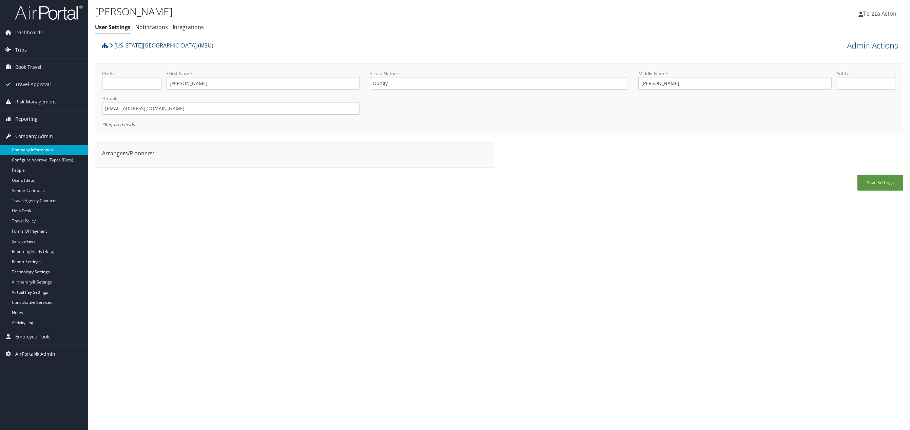
click at [40, 149] on link "Company Information" at bounding box center [44, 150] width 88 height 10
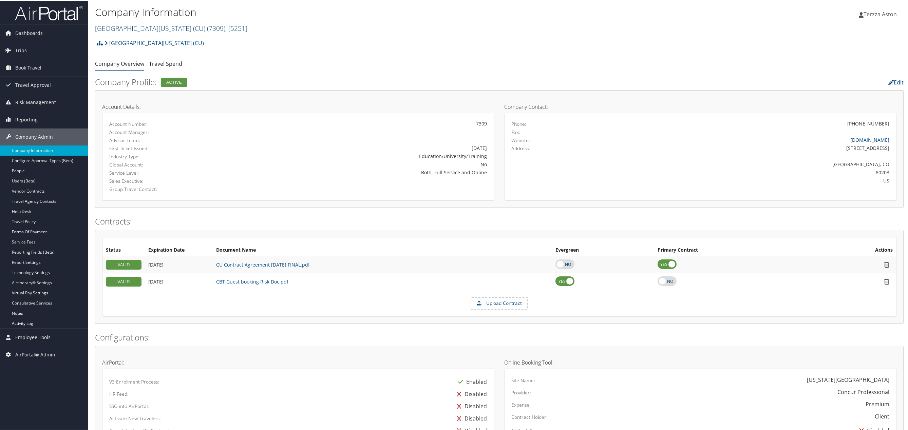
click at [165, 24] on link "University of Colorado (CU) ( 7309 ) , [ 5251 ]" at bounding box center [171, 27] width 152 height 9
click at [118, 43] on input "search" at bounding box center [139, 40] width 89 height 13
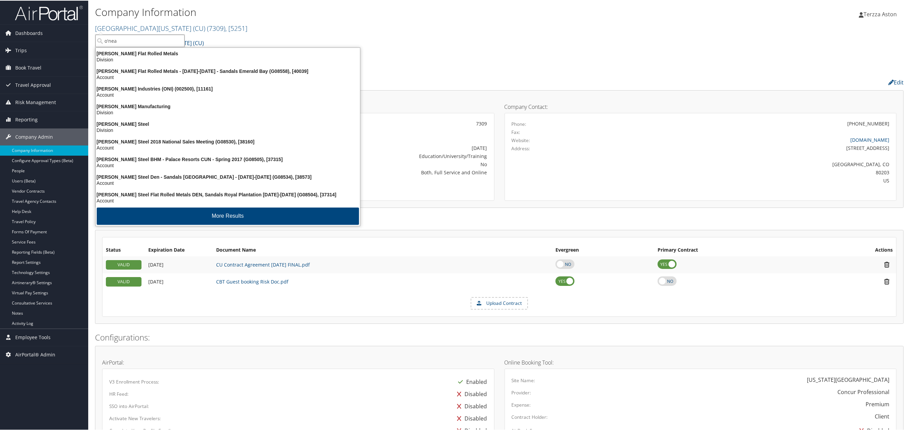
type input "o'neal"
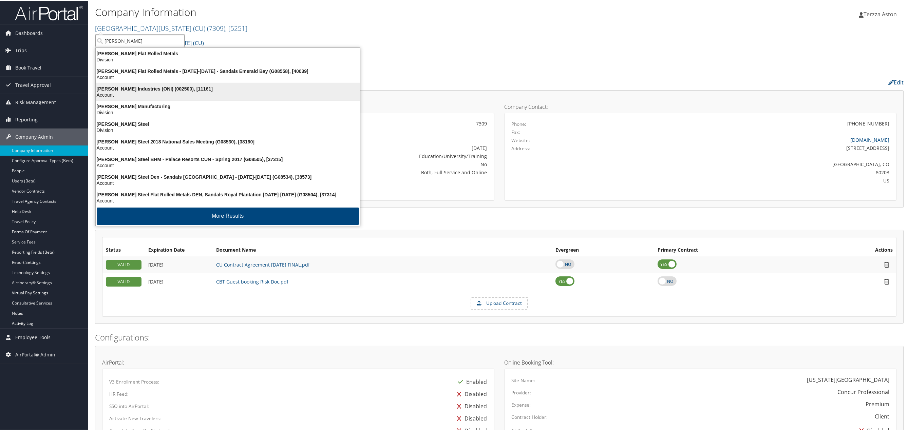
click at [126, 89] on div "O'Neal Industries (ONI) (002500), [11161]" at bounding box center [228, 88] width 272 height 6
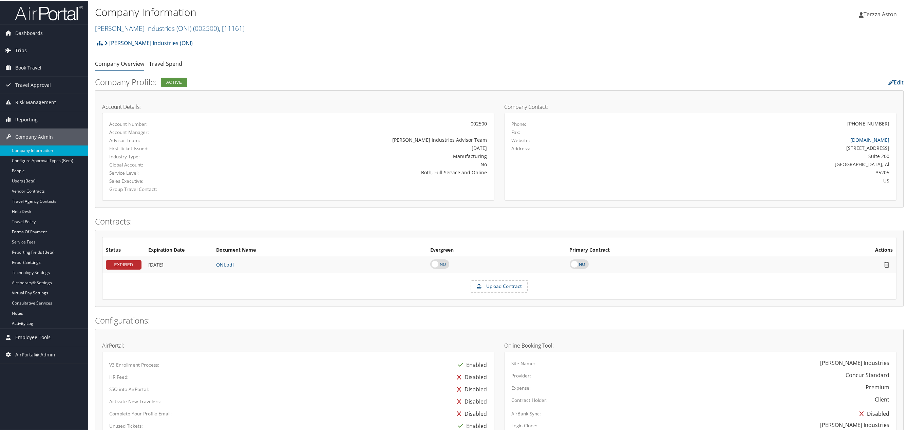
click at [24, 51] on span "Trips" at bounding box center [21, 49] width 12 height 17
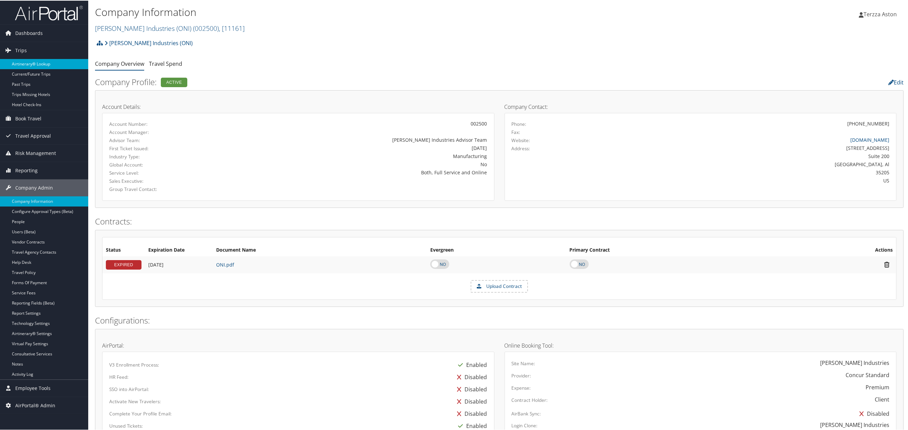
click at [35, 62] on link "Airtinerary® Lookup" at bounding box center [44, 63] width 88 height 10
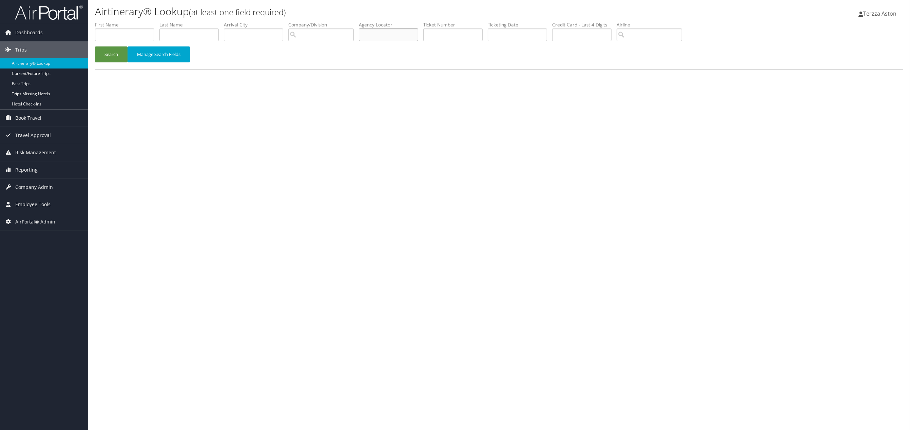
click at [385, 36] on input "text" at bounding box center [388, 35] width 59 height 13
type input "dllglj"
click at [95, 46] on button "Search" at bounding box center [111, 54] width 33 height 16
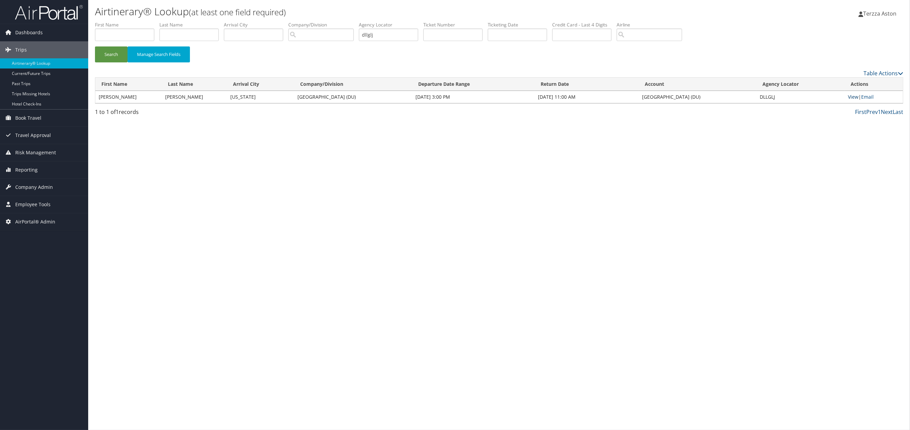
click at [857, 98] on link "View" at bounding box center [853, 97] width 11 height 6
